Goal: Task Accomplishment & Management: Manage account settings

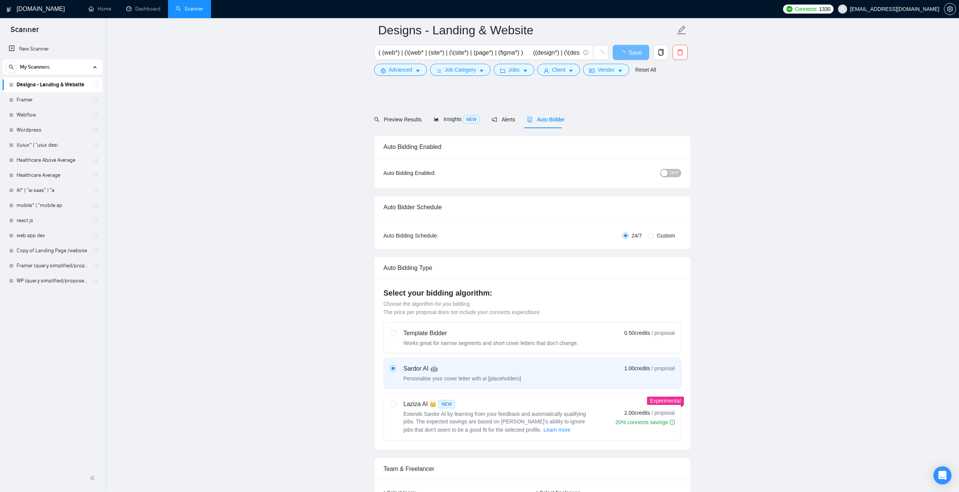
scroll to position [226, 0]
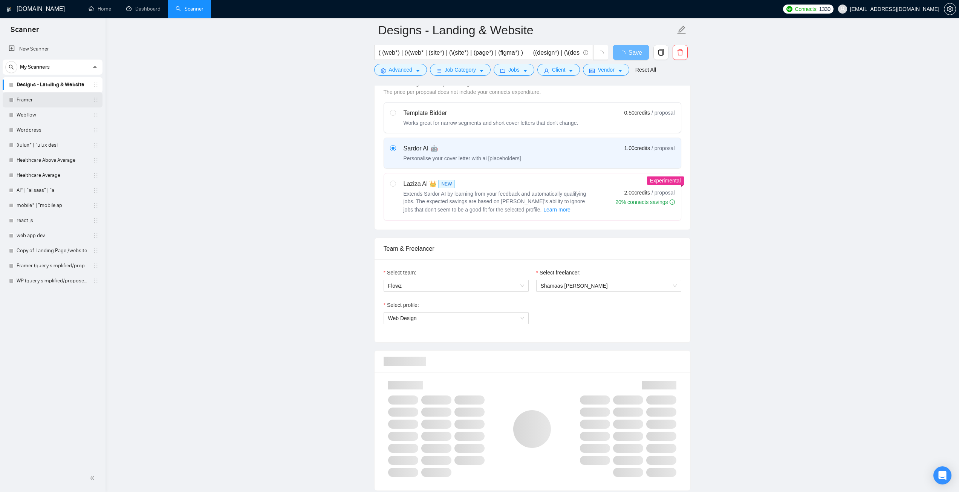
click at [33, 99] on link "Framer" at bounding box center [53, 99] width 72 height 15
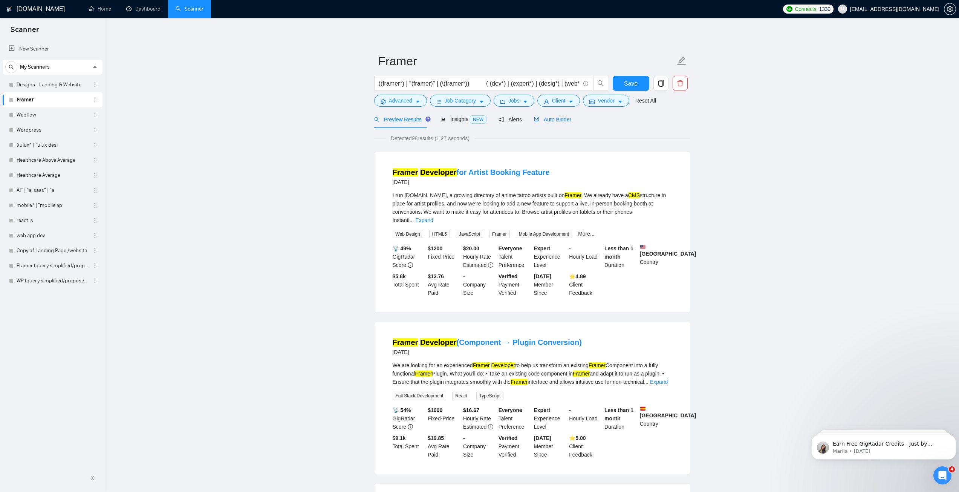
click at [550, 119] on span "Auto Bidder" at bounding box center [552, 119] width 37 height 6
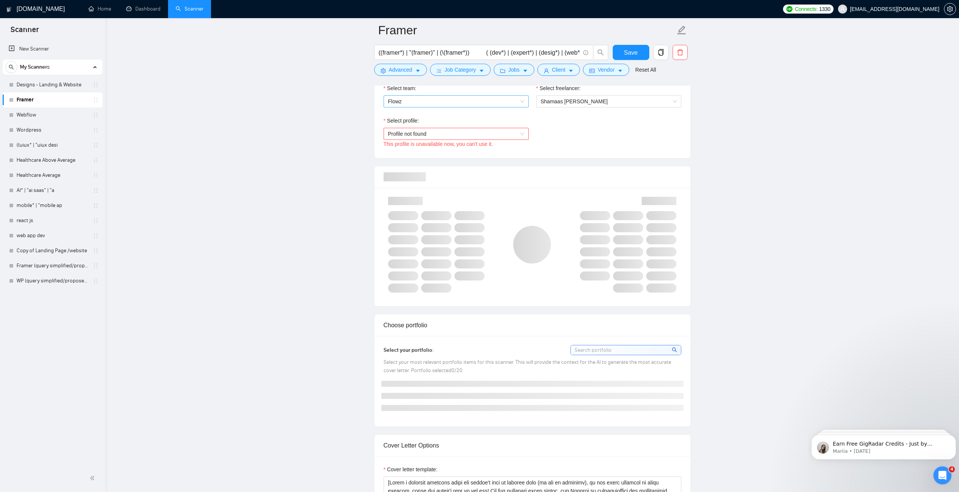
scroll to position [377, 0]
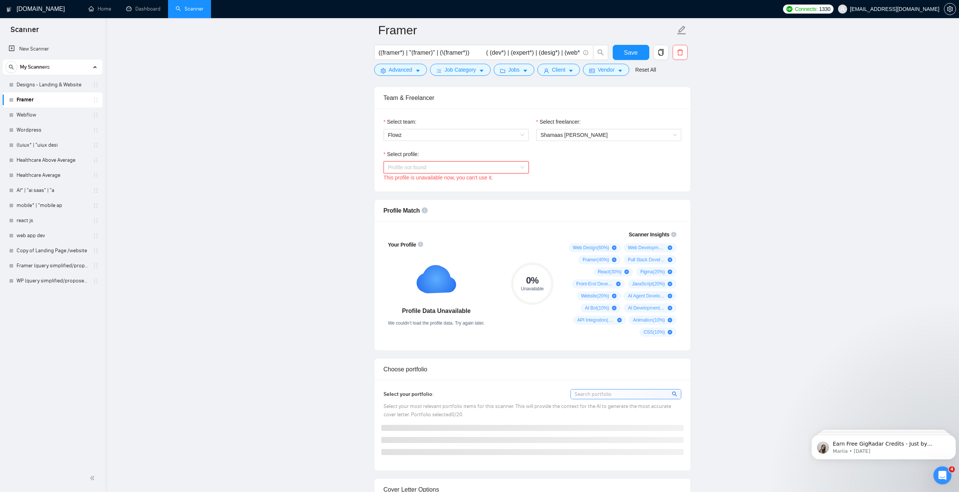
drag, startPoint x: 434, startPoint y: 166, endPoint x: 434, endPoint y: 179, distance: 13.2
click at [434, 166] on span "Profile not found" at bounding box center [456, 167] width 136 height 11
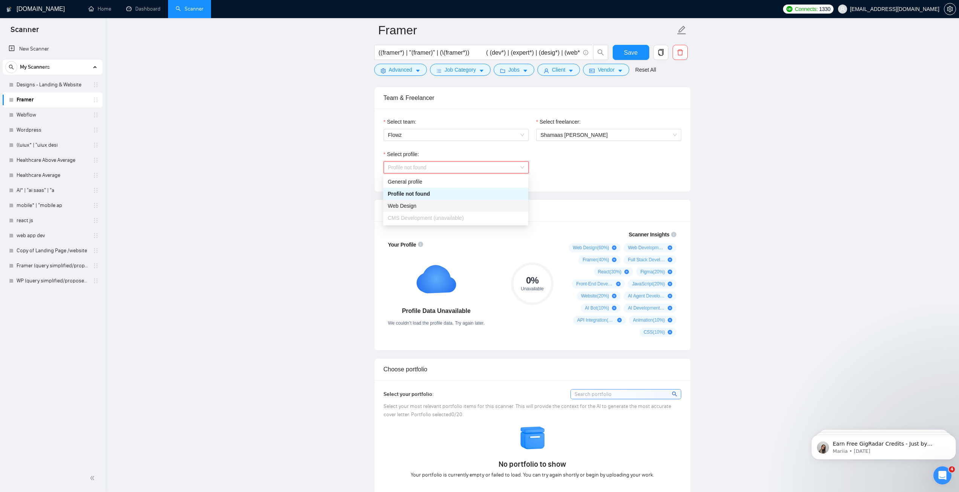
click at [406, 169] on span "Profile not found" at bounding box center [456, 167] width 136 height 11
click at [409, 217] on span "CMS Development" at bounding box center [410, 218] width 44 height 6
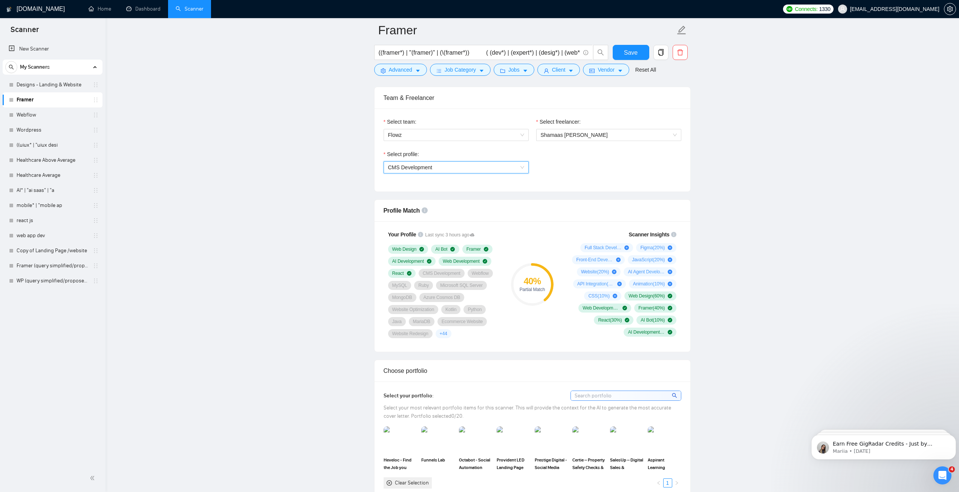
click at [430, 165] on span "CMS Development" at bounding box center [410, 167] width 44 height 6
click at [414, 191] on span "Web Design" at bounding box center [402, 194] width 29 height 6
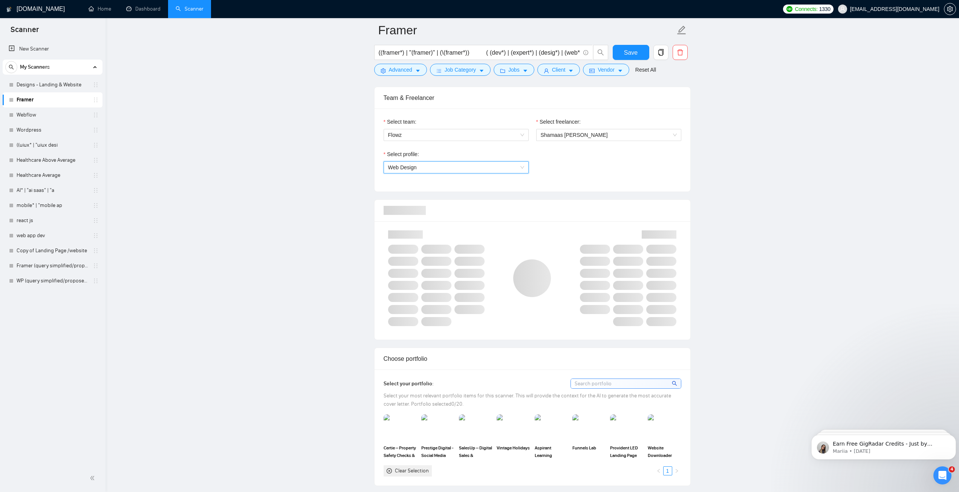
click at [417, 164] on span "Web Design" at bounding box center [456, 167] width 136 height 11
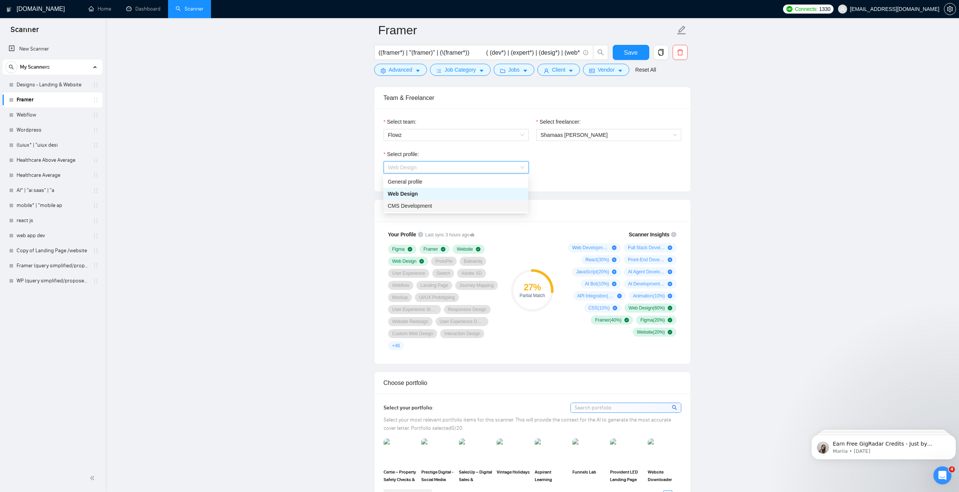
click at [424, 205] on span "CMS Development" at bounding box center [410, 206] width 44 height 6
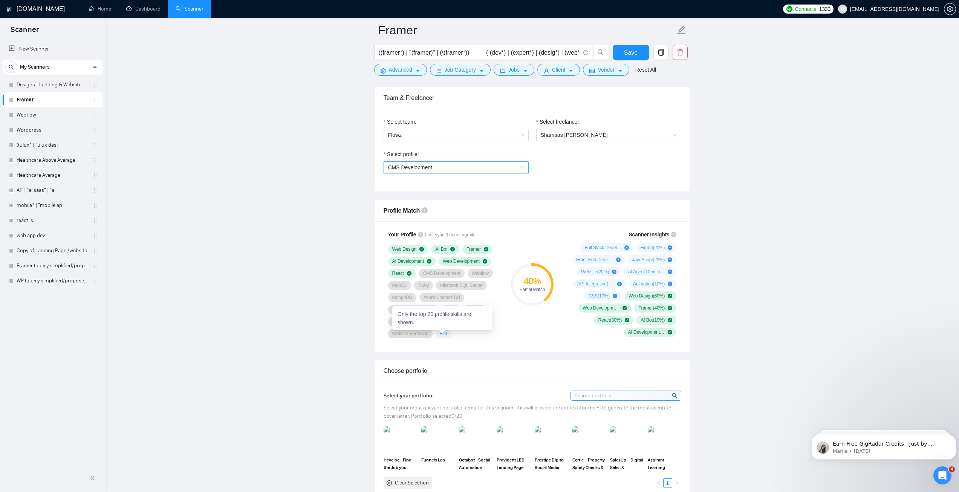
click at [441, 334] on span "+ 44" at bounding box center [444, 333] width 8 height 6
click at [517, 330] on div "40 % Partial Match" at bounding box center [532, 284] width 50 height 117
click at [670, 248] on icon "plus-circle" at bounding box center [670, 247] width 5 height 5
click at [669, 245] on div "Figma ( 20 %)" at bounding box center [656, 248] width 32 height 6
click at [669, 246] on icon "plus-circle" at bounding box center [670, 247] width 5 height 5
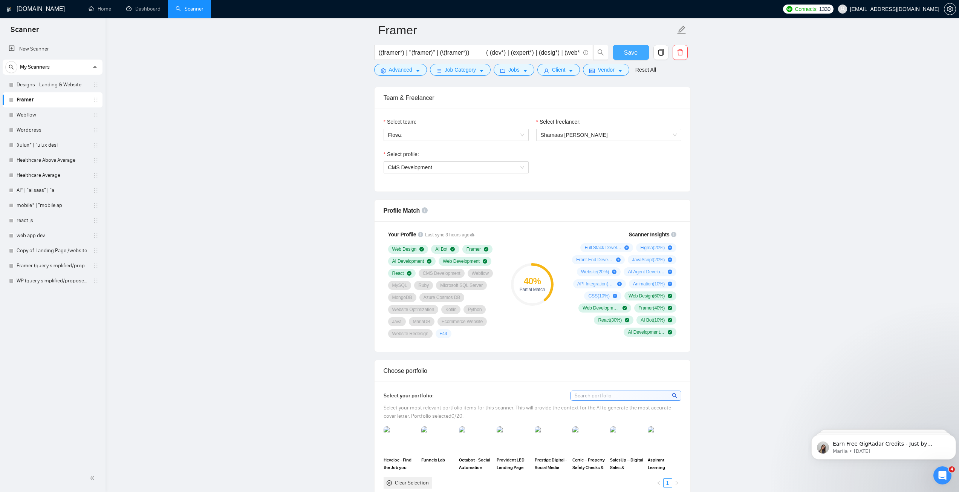
click at [637, 55] on button "Save" at bounding box center [631, 52] width 37 height 15
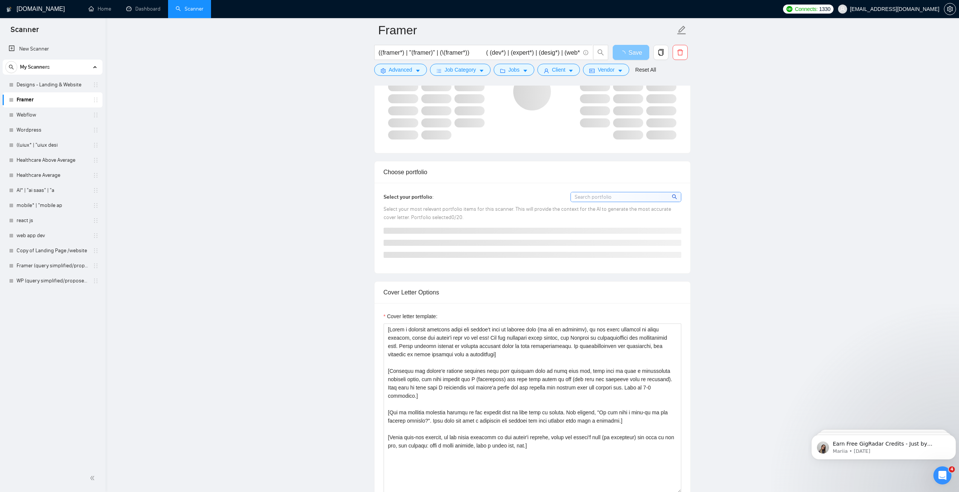
scroll to position [565, 0]
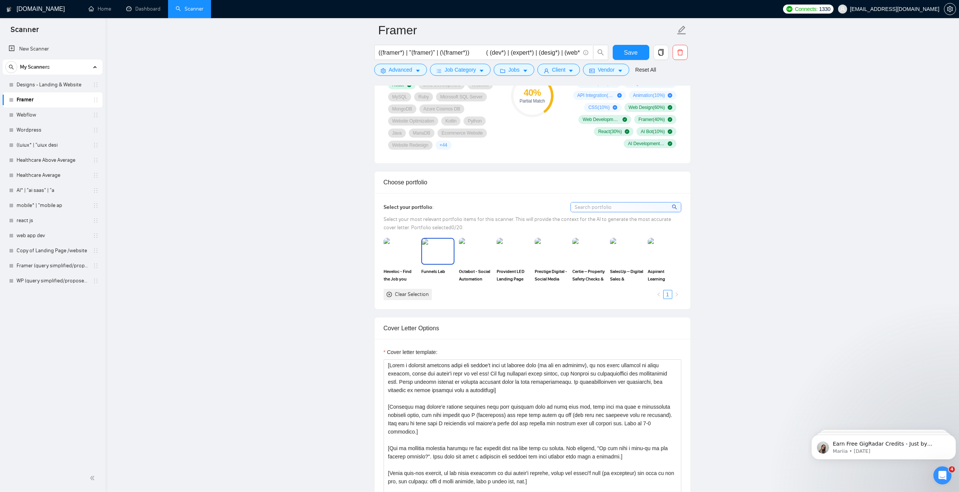
click at [438, 251] on img at bounding box center [438, 251] width 32 height 25
click at [552, 254] on img at bounding box center [551, 251] width 32 height 25
click at [587, 253] on img at bounding box center [589, 251] width 32 height 25
click at [442, 254] on rect at bounding box center [438, 251] width 12 height 12
click at [592, 255] on rect at bounding box center [589, 251] width 12 height 12
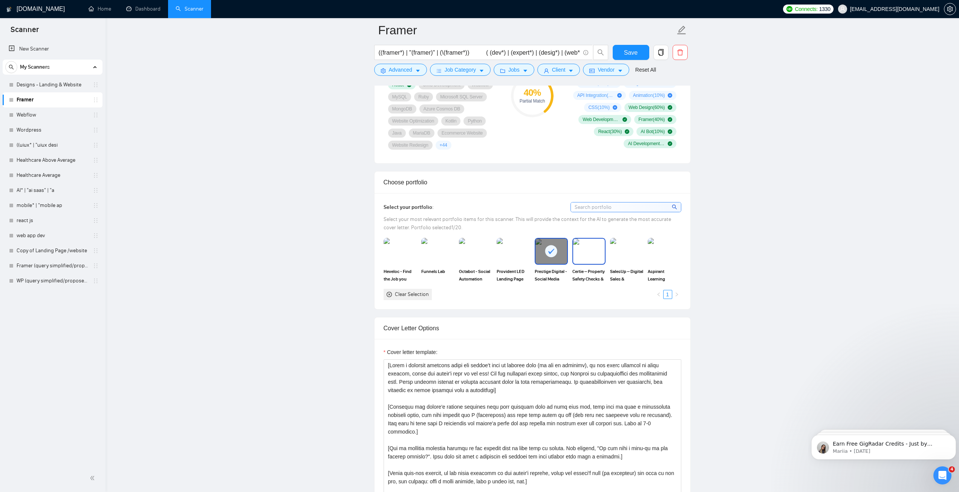
drag, startPoint x: 554, startPoint y: 255, endPoint x: 557, endPoint y: 257, distance: 3.9
click at [554, 255] on rect at bounding box center [551, 251] width 12 height 12
click at [584, 257] on img at bounding box center [589, 251] width 32 height 25
click at [550, 252] on img at bounding box center [551, 251] width 32 height 25
click at [626, 254] on img at bounding box center [627, 251] width 32 height 25
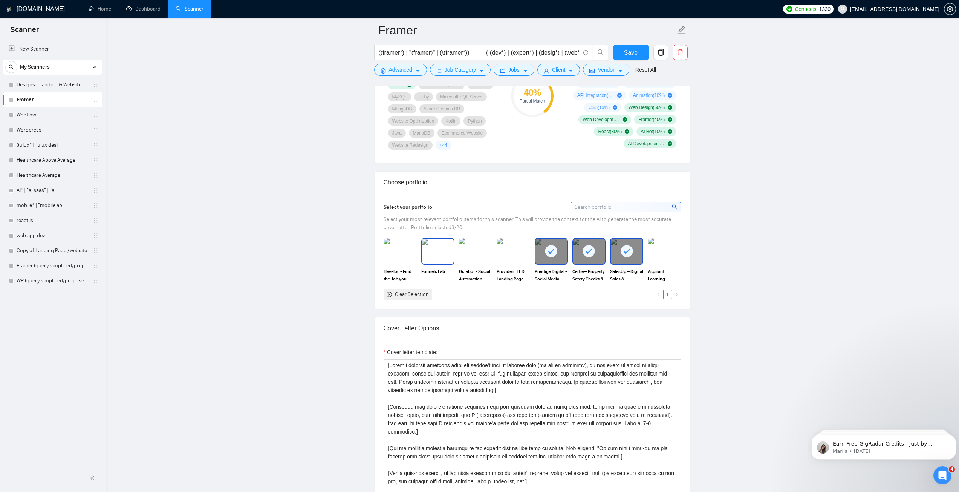
click at [442, 251] on img at bounding box center [438, 251] width 32 height 25
click at [666, 268] on span "Aspirant Learning" at bounding box center [664, 275] width 33 height 15
click at [621, 54] on button "Save" at bounding box center [631, 52] width 37 height 15
click at [35, 116] on link "Webflow" at bounding box center [53, 114] width 72 height 15
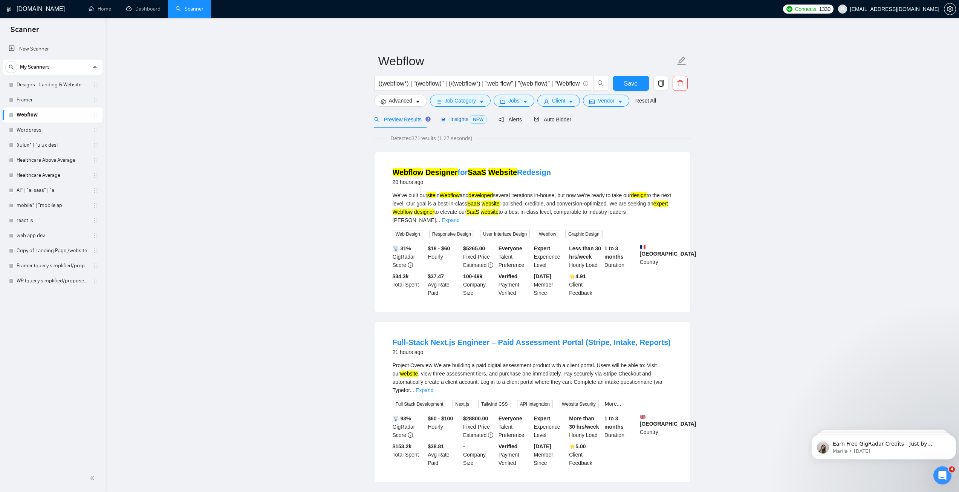
click at [470, 118] on span "NEW" at bounding box center [478, 119] width 17 height 8
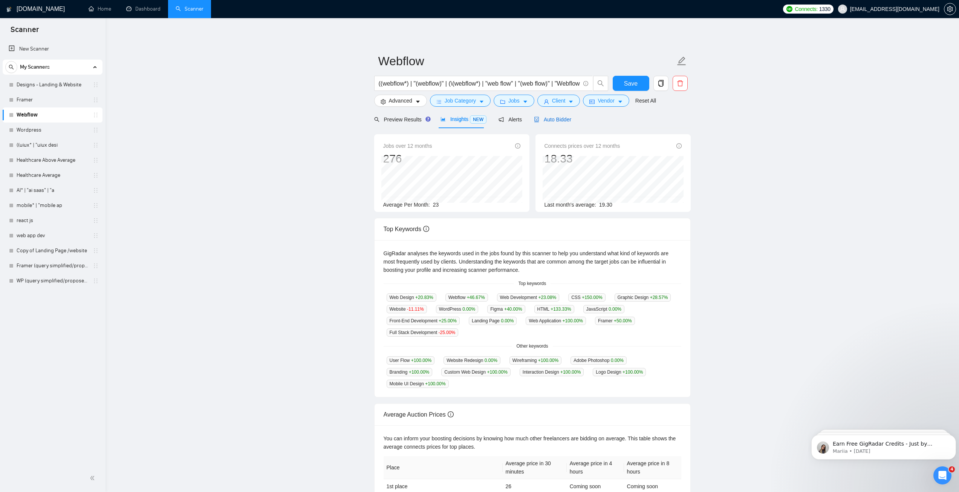
click at [539, 121] on span "Auto Bidder" at bounding box center [552, 119] width 37 height 6
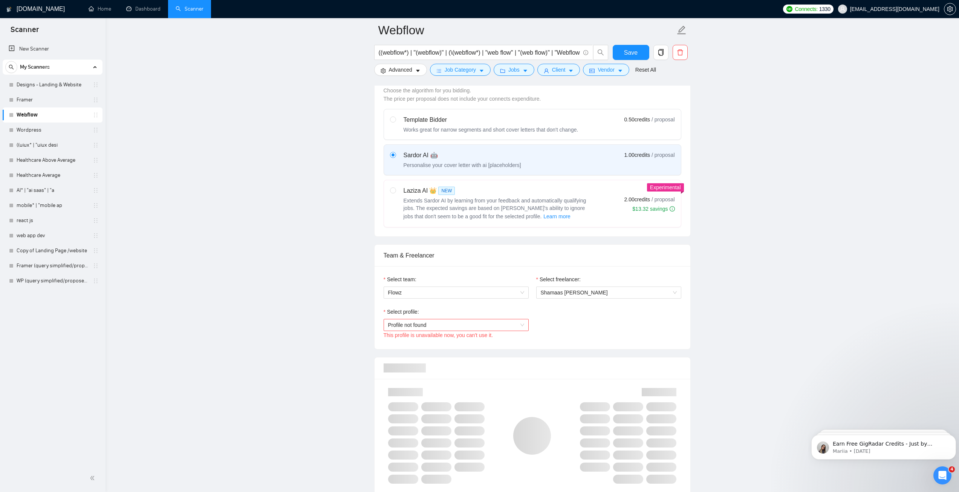
scroll to position [226, 0]
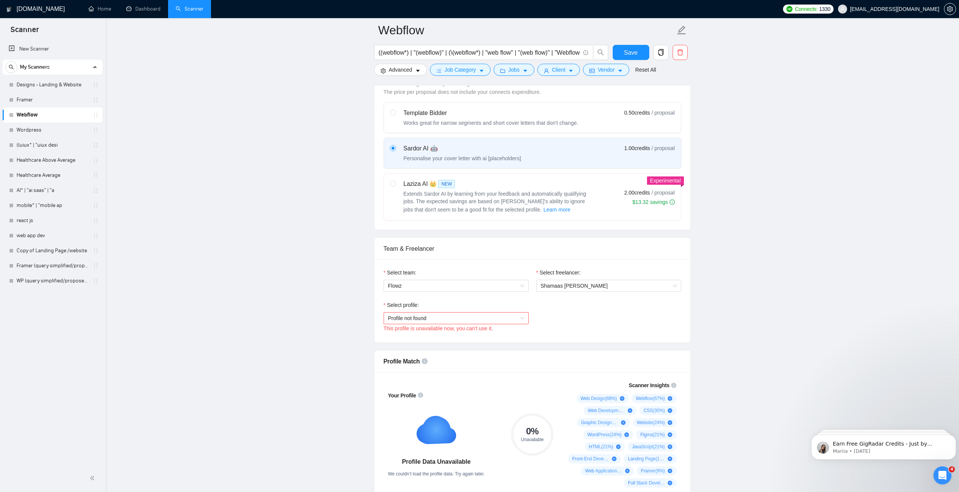
drag, startPoint x: 472, startPoint y: 315, endPoint x: 468, endPoint y: 323, distance: 9.3
click at [472, 315] on span "Profile not found" at bounding box center [456, 317] width 136 height 11
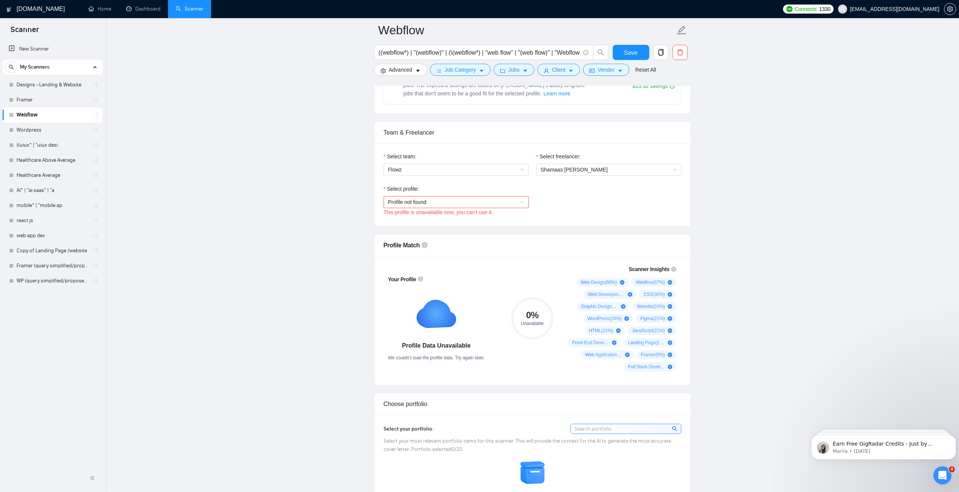
scroll to position [377, 0]
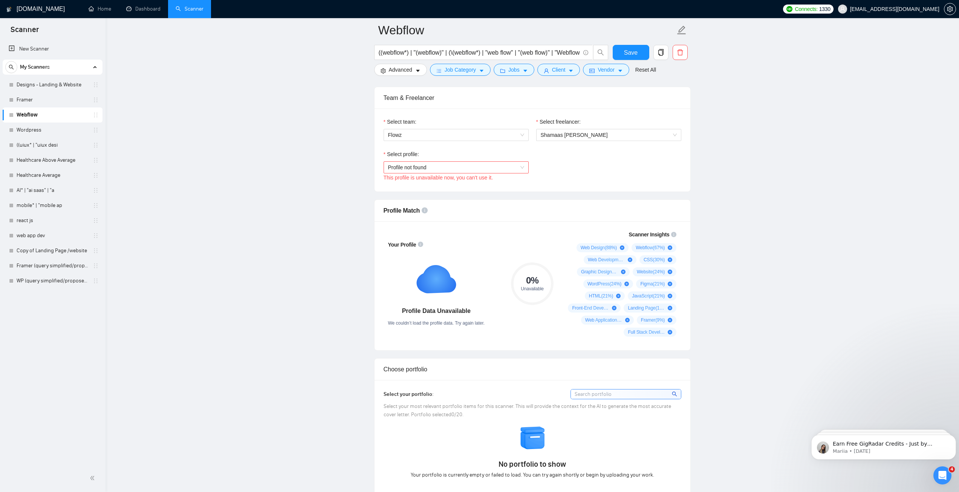
click at [440, 165] on span "Profile not found" at bounding box center [456, 167] width 136 height 11
click at [423, 214] on div "CMS Development" at bounding box center [456, 218] width 136 height 8
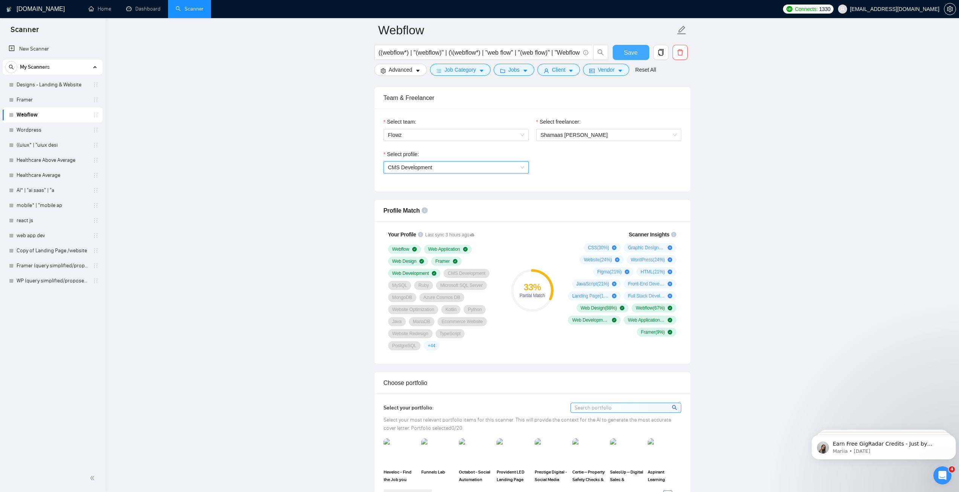
click at [636, 52] on span "Save" at bounding box center [631, 52] width 14 height 9
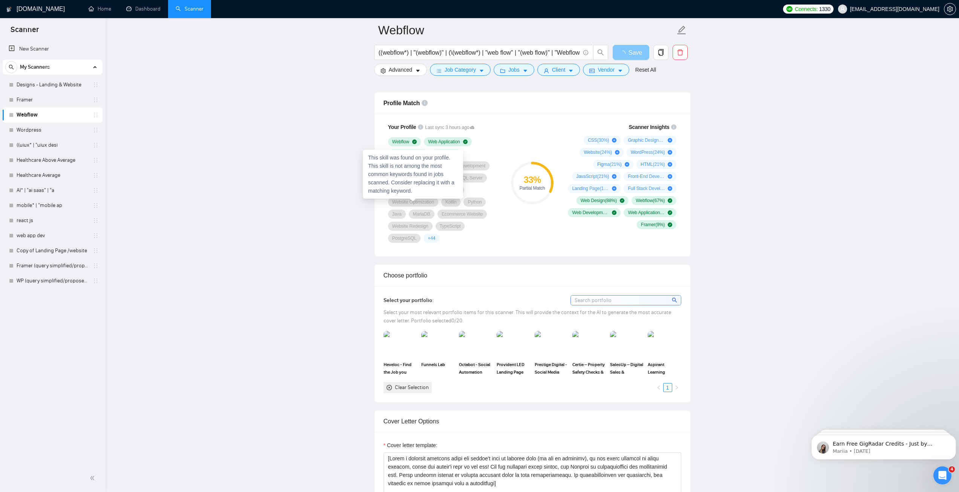
scroll to position [528, 0]
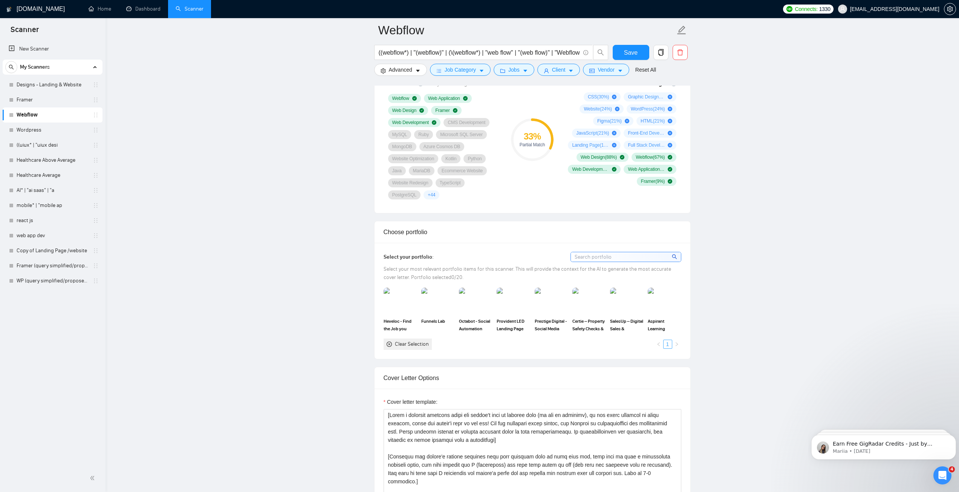
click at [670, 343] on link "1" at bounding box center [668, 344] width 8 height 8
click at [600, 254] on input at bounding box center [626, 256] width 110 height 9
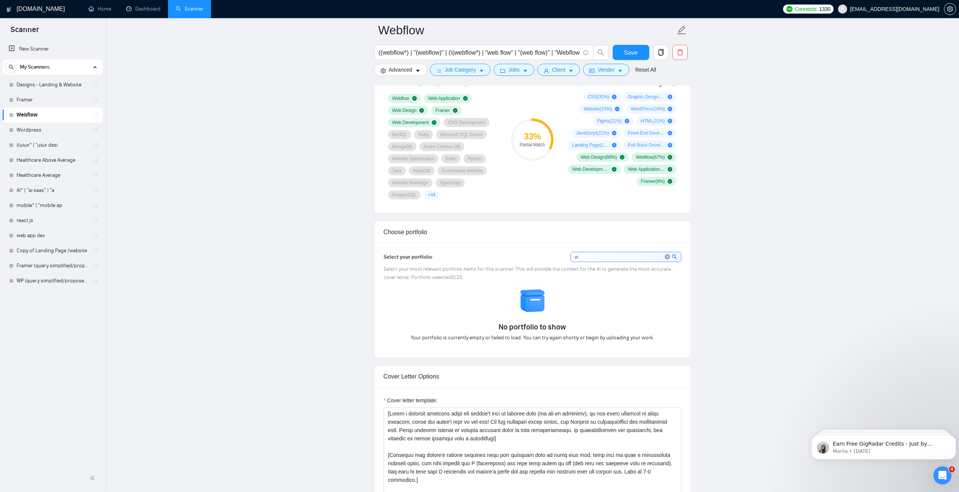
type input "v"
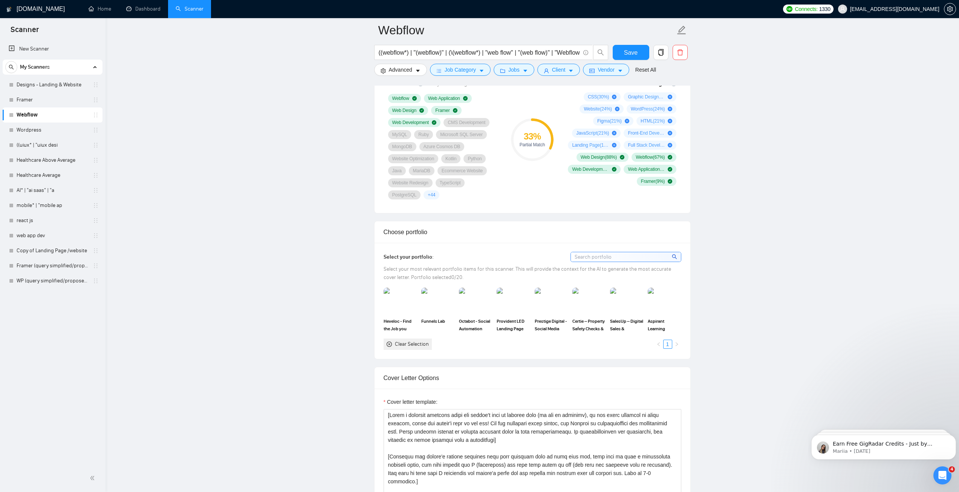
click at [589, 343] on div "Clear Selection 1" at bounding box center [533, 343] width 298 height 11
click at [625, 305] on img at bounding box center [627, 300] width 32 height 25
click at [592, 303] on img at bounding box center [589, 300] width 32 height 25
drag, startPoint x: 557, startPoint y: 307, endPoint x: 521, endPoint y: 307, distance: 35.0
click at [556, 307] on img at bounding box center [551, 300] width 32 height 25
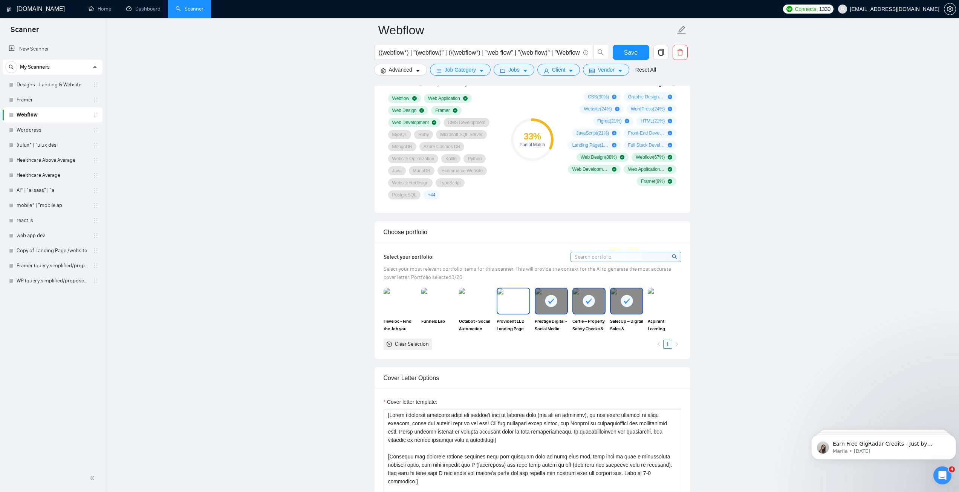
click at [512, 300] on img at bounding box center [513, 300] width 32 height 25
click at [433, 299] on img at bounding box center [438, 300] width 32 height 25
click at [664, 302] on img at bounding box center [664, 300] width 32 height 25
click at [632, 50] on span "Save" at bounding box center [631, 52] width 14 height 9
click at [35, 127] on link "Wordpress" at bounding box center [53, 129] width 72 height 15
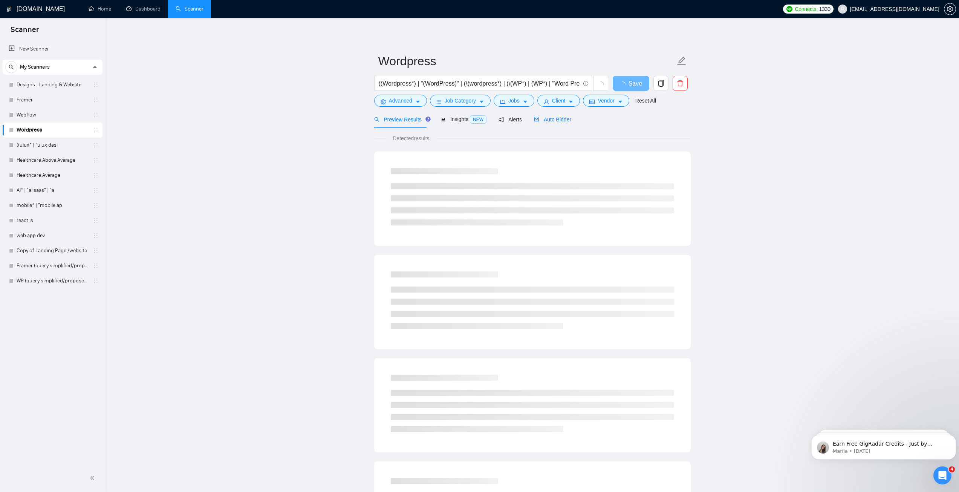
click at [557, 121] on span "Auto Bidder" at bounding box center [552, 119] width 37 height 6
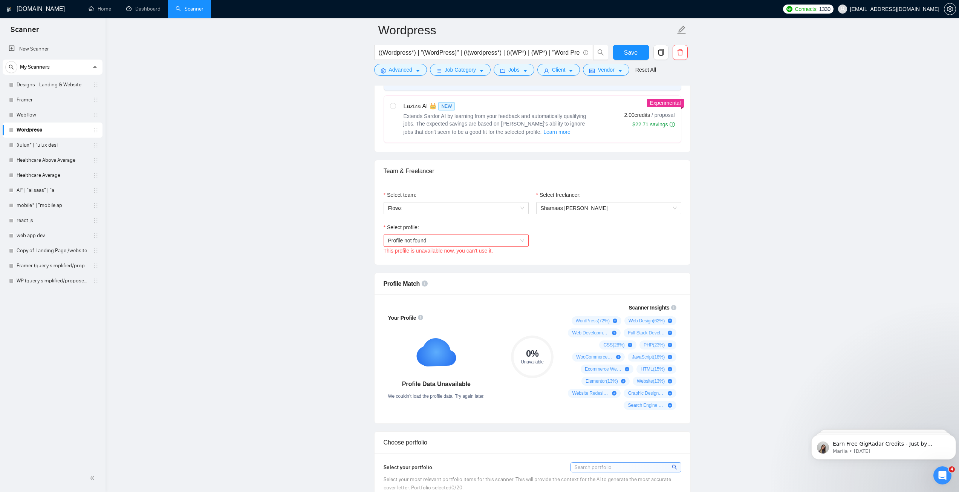
scroll to position [339, 0]
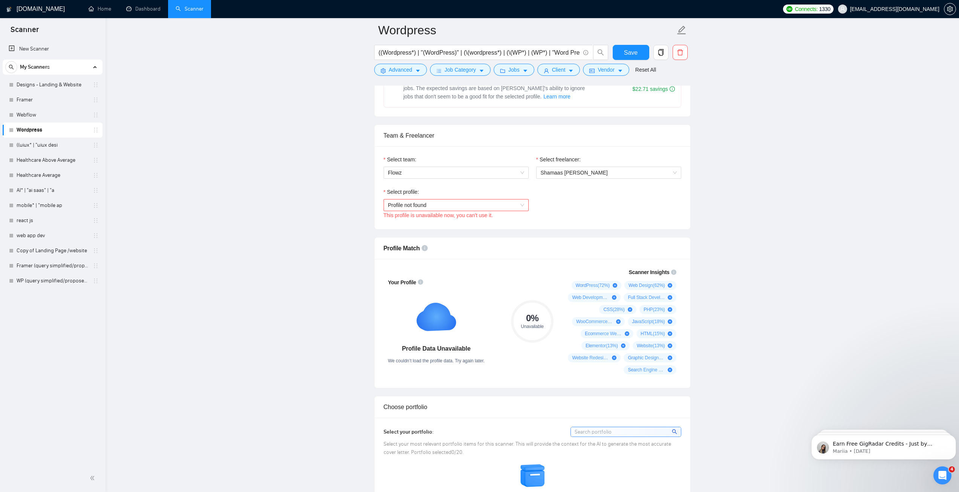
click at [449, 199] on span "Profile not found" at bounding box center [456, 204] width 136 height 11
click at [407, 252] on span "CMS Development" at bounding box center [410, 255] width 44 height 6
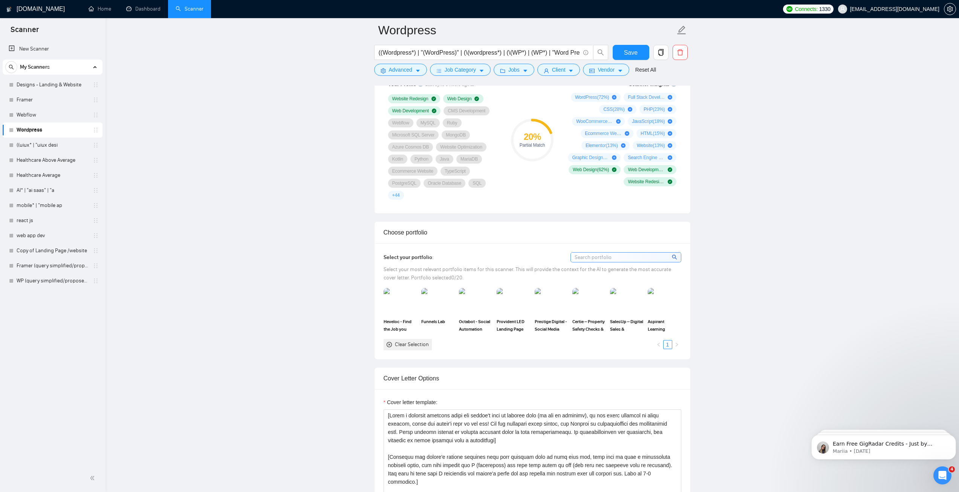
scroll to position [528, 0]
click at [438, 304] on img at bounding box center [438, 300] width 32 height 25
click at [511, 306] on img at bounding box center [513, 300] width 32 height 25
click at [544, 305] on img at bounding box center [551, 300] width 32 height 25
click at [595, 306] on img at bounding box center [589, 300] width 32 height 25
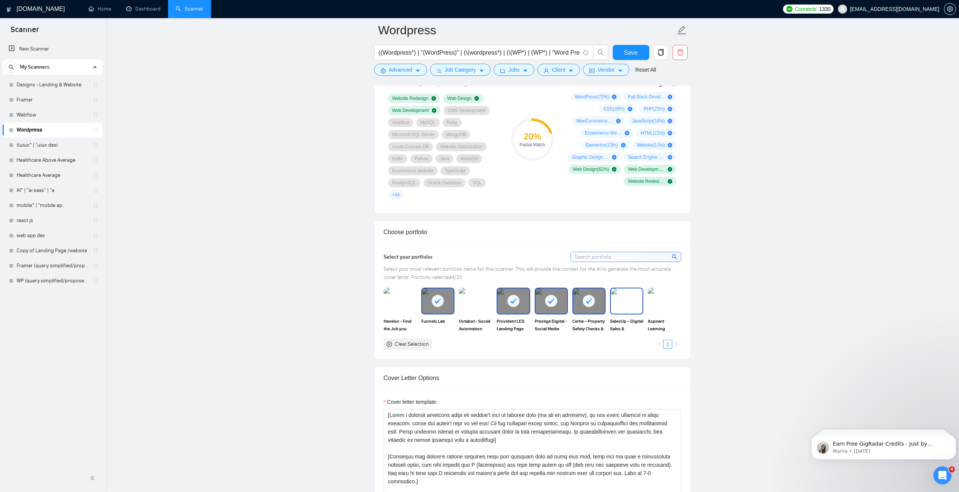
click at [626, 306] on img at bounding box center [627, 300] width 32 height 25
click at [631, 54] on span "Save" at bounding box center [631, 52] width 14 height 9
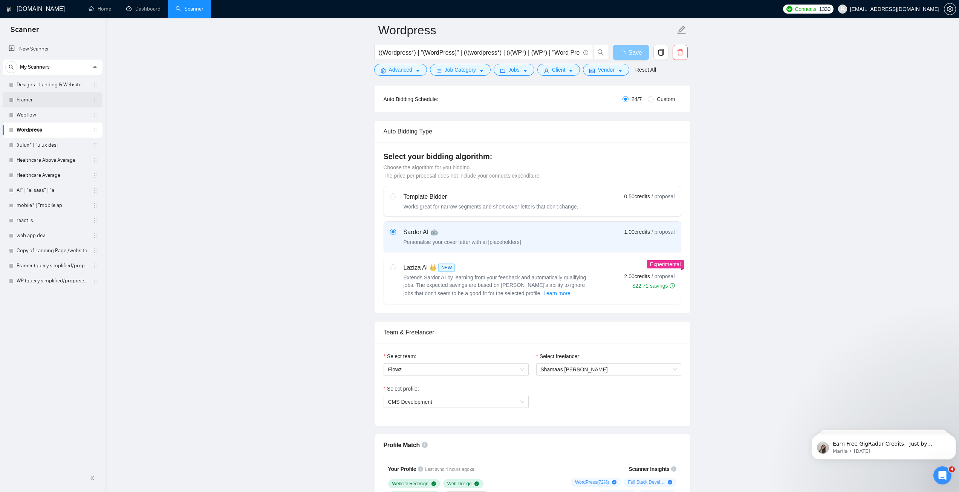
scroll to position [113, 0]
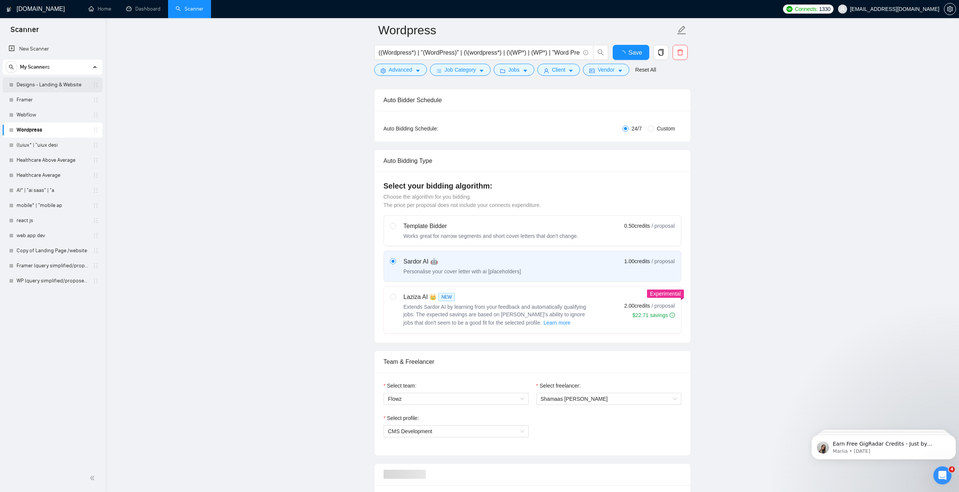
click at [43, 86] on link "Designs - Landing & Website" at bounding box center [53, 84] width 72 height 15
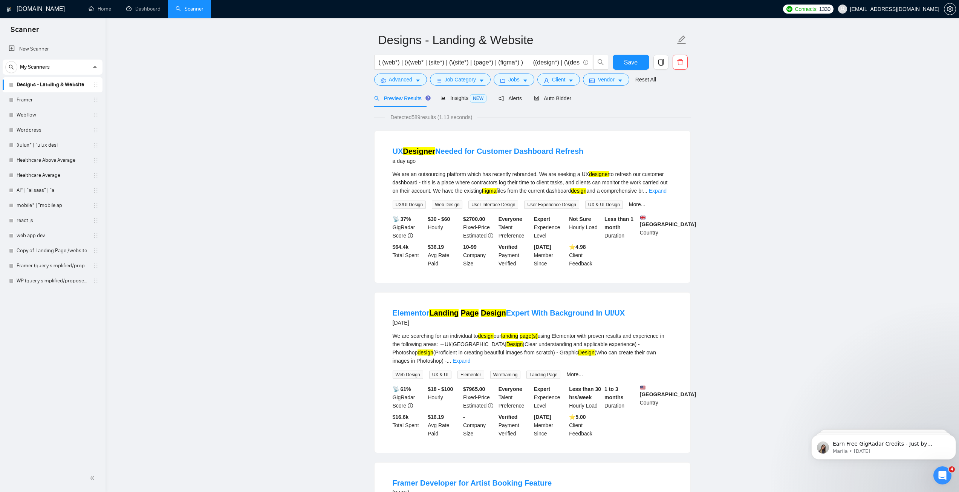
scroll to position [226, 0]
